Goal: Check status: Check status

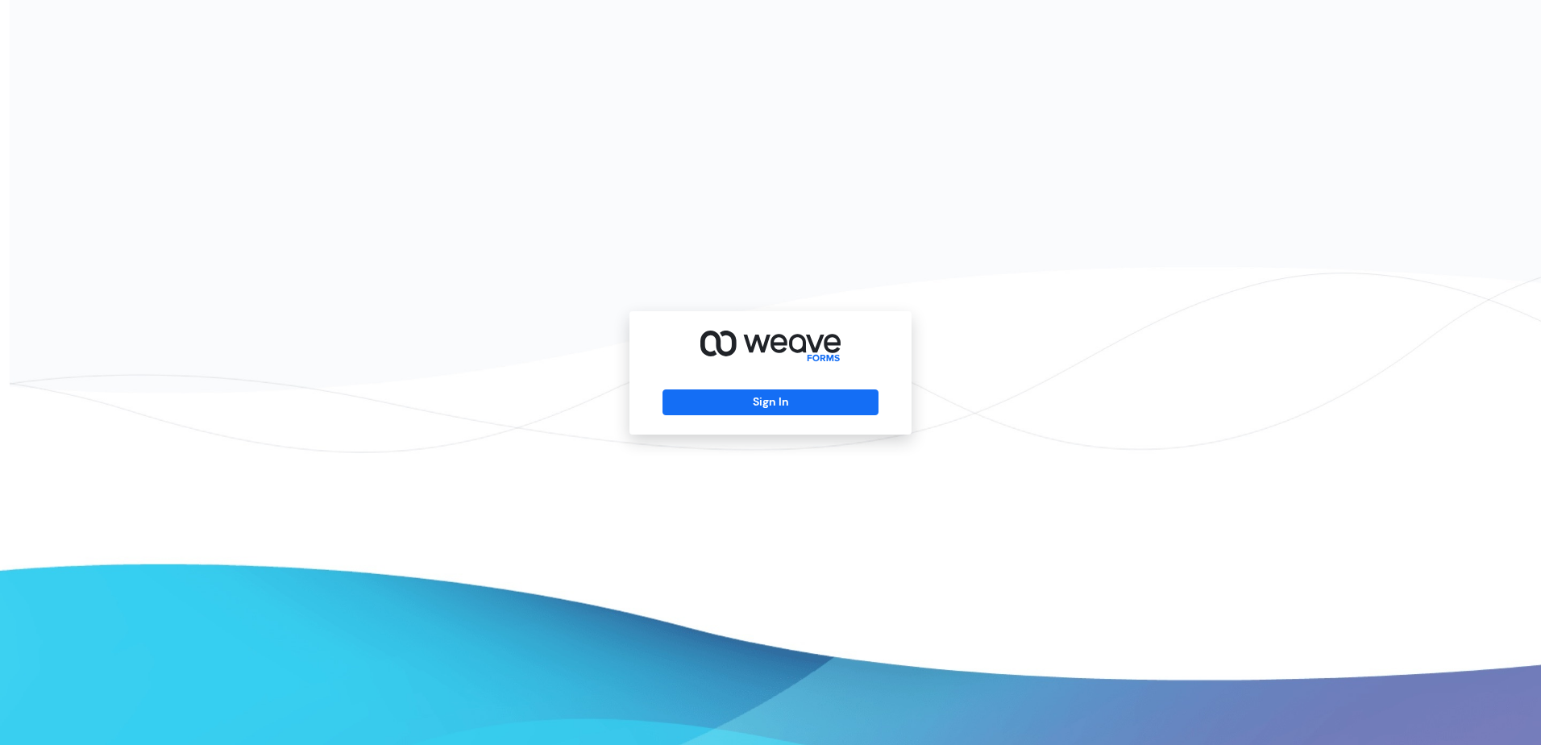
click at [1352, 459] on div "Sign In" at bounding box center [770, 372] width 1541 height 745
click at [825, 405] on button "Sign In" at bounding box center [769, 402] width 215 height 26
